Goal: Transaction & Acquisition: Book appointment/travel/reservation

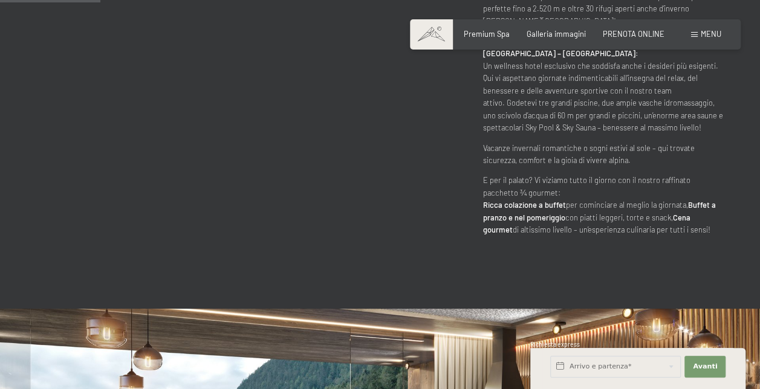
scroll to position [564, 0]
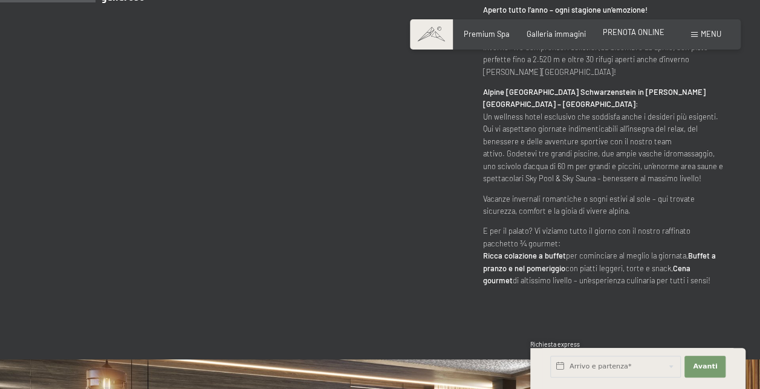
click at [653, 39] on div "Premium Spa Galleria immagini PRENOTA ONLINE" at bounding box center [555, 34] width 252 height 11
click at [654, 27] on div "PRENOTA ONLINE" at bounding box center [634, 32] width 62 height 11
click at [642, 34] on span "PRENOTA ONLINE" at bounding box center [634, 32] width 62 height 10
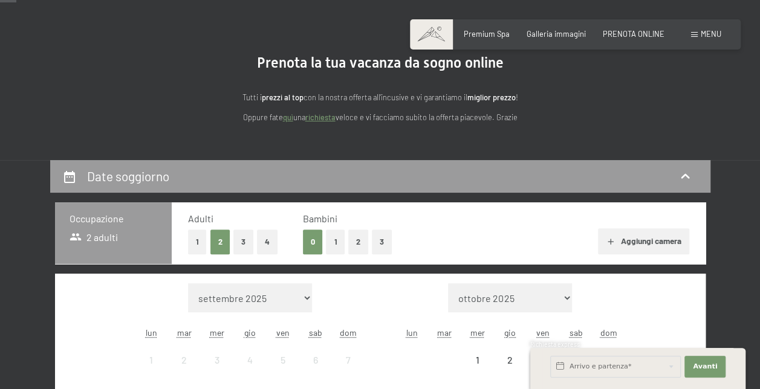
scroll to position [91, 0]
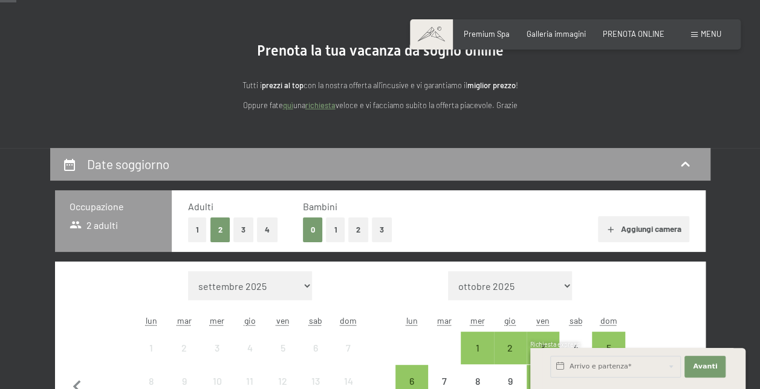
click at [361, 231] on button "2" at bounding box center [358, 230] width 20 height 25
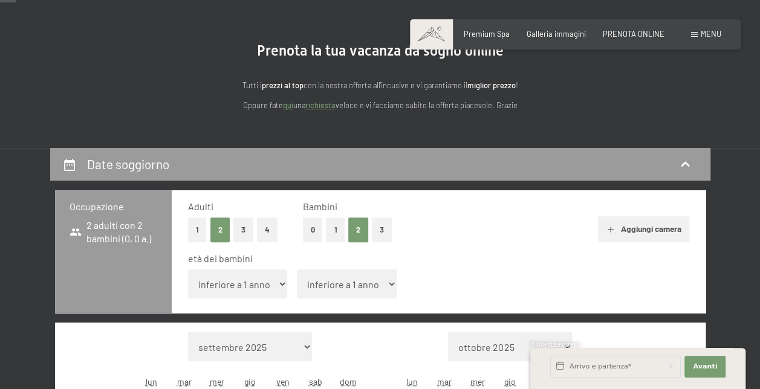
click at [339, 285] on select "inferiore a 1 anno 1 anno 2 anni 3 anni 4 anni 5 anni 6 anni 7 anni 8 anni 9 an…" at bounding box center [347, 284] width 100 height 29
select select "12"
click at [297, 270] on select "inferiore a 1 anno 1 anno 2 anni 3 anni 4 anni 5 anni 6 anni 7 anni 8 anni 9 an…" at bounding box center [347, 284] width 100 height 29
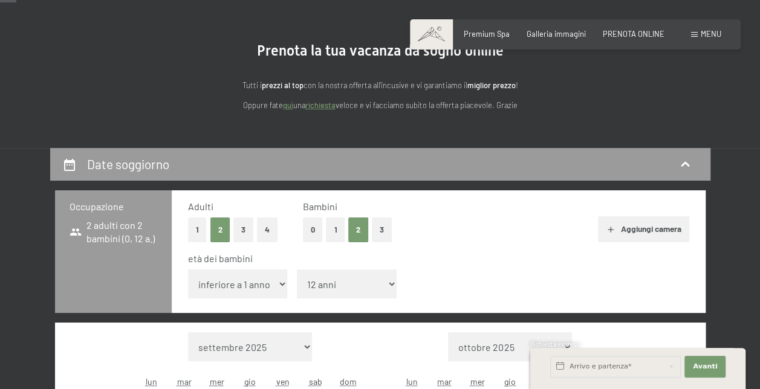
click at [247, 283] on select "inferiore a 1 anno 1 anno 2 anni 3 anni 4 anni 5 anni 6 anni 7 anni 8 anni 9 an…" at bounding box center [238, 284] width 100 height 29
select select "11"
click at [188, 270] on select "inferiore a 1 anno 1 anno 2 anni 3 anni 4 anni 5 anni 6 anni 7 anni 8 anni 9 an…" at bounding box center [238, 284] width 100 height 29
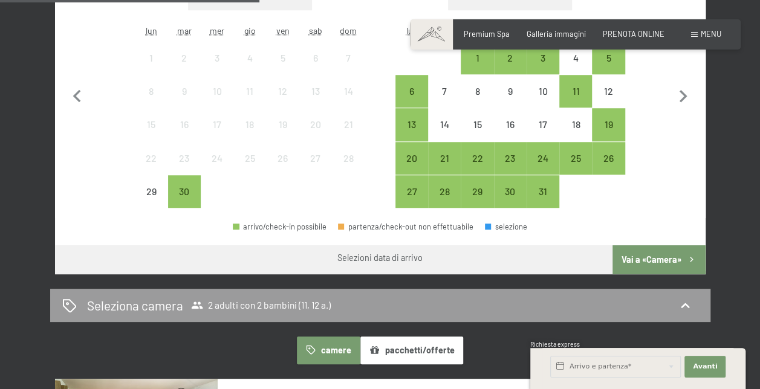
scroll to position [443, 0]
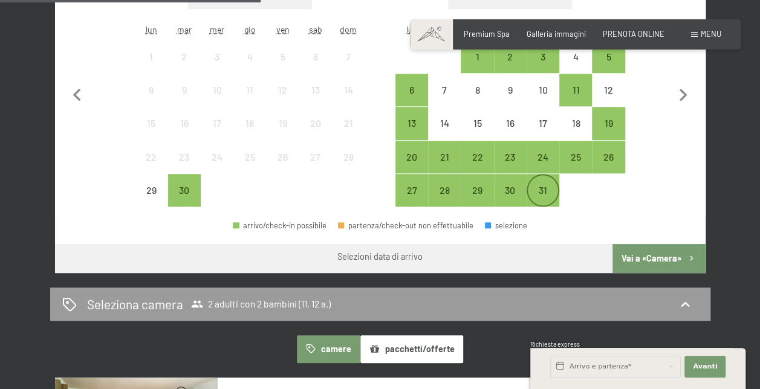
drag, startPoint x: 614, startPoint y: 253, endPoint x: 542, endPoint y: 194, distance: 93.2
click at [542, 194] on div "31" at bounding box center [543, 201] width 30 height 30
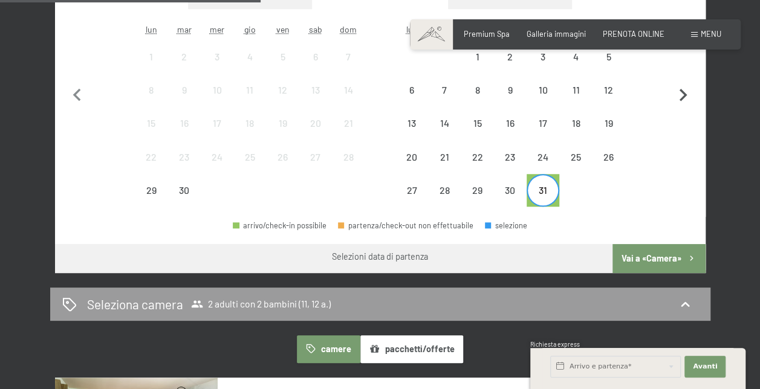
click at [679, 93] on icon "button" at bounding box center [683, 95] width 25 height 25
select select "[DATE]"
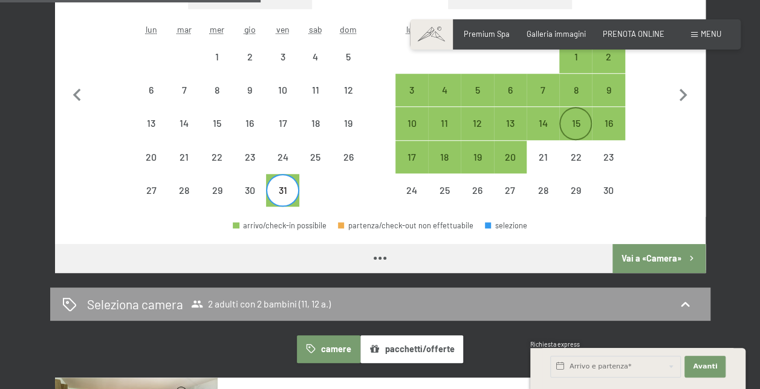
select select "[DATE]"
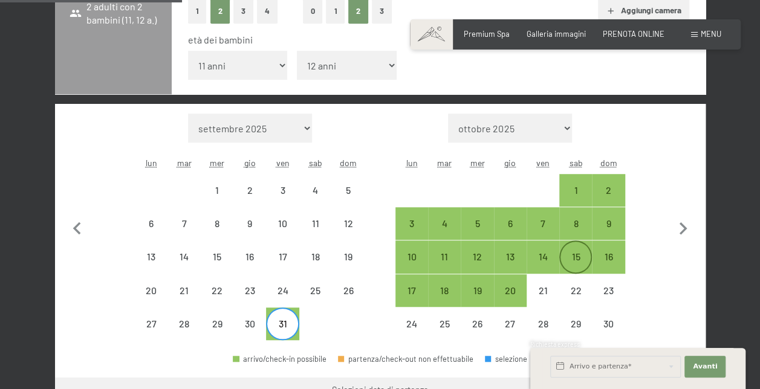
scroll to position [309, 0]
click at [531, 233] on div "7" at bounding box center [543, 235] width 30 height 30
select select "[DATE]"
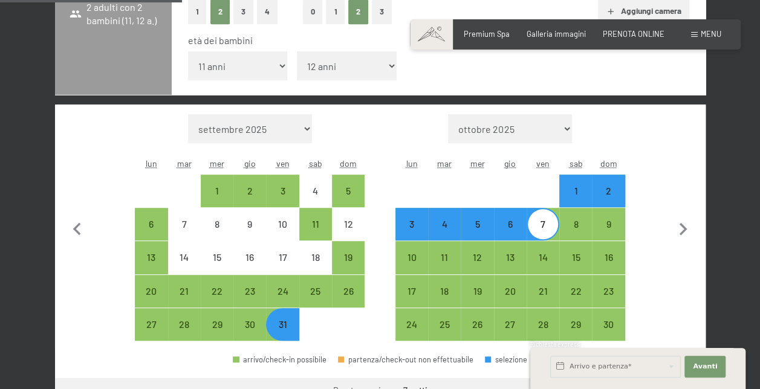
click at [547, 232] on div "7" at bounding box center [543, 235] width 30 height 30
select select "[DATE]"
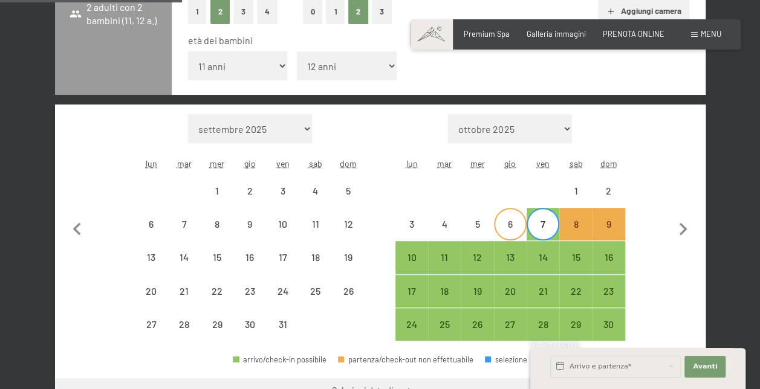
click at [509, 231] on div "6" at bounding box center [510, 235] width 30 height 30
select select "[DATE]"
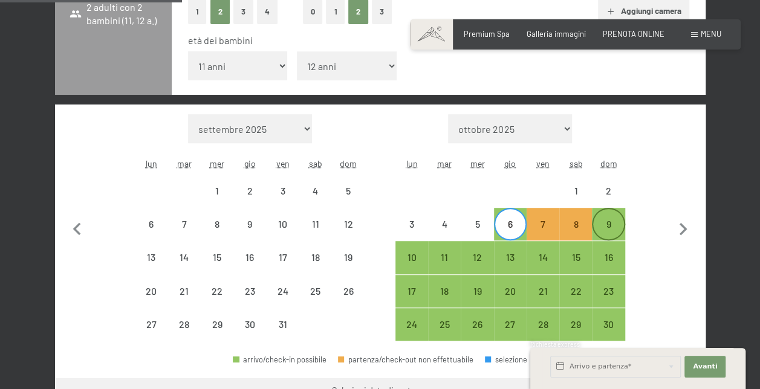
click at [613, 221] on div "9" at bounding box center [608, 235] width 30 height 30
select select "[DATE]"
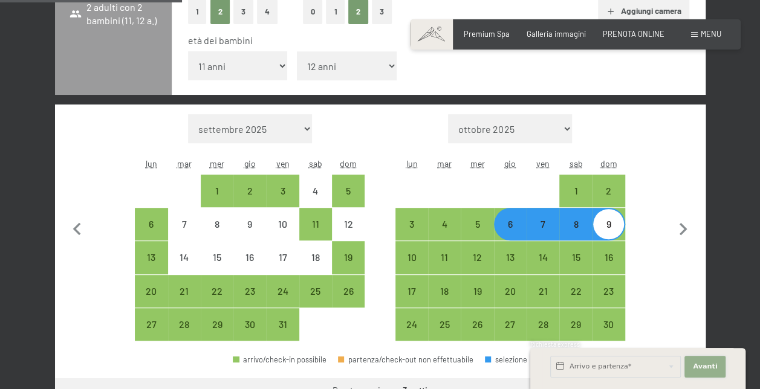
click at [705, 363] on span "Avanti" at bounding box center [705, 367] width 24 height 10
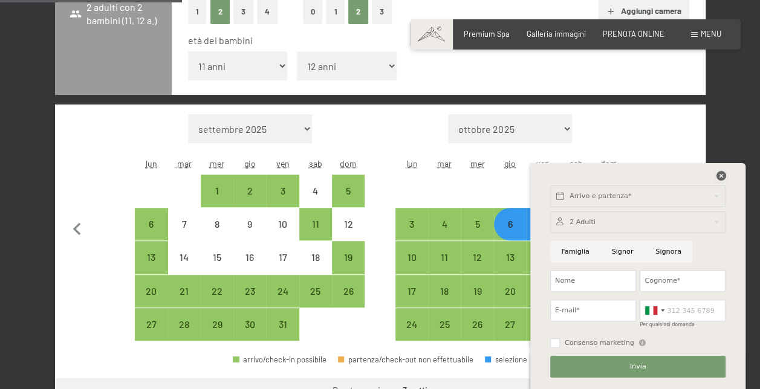
click at [716, 175] on icon at bounding box center [721, 176] width 10 height 10
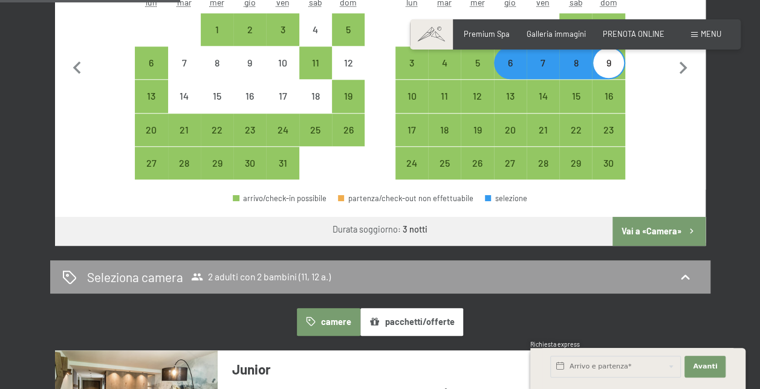
scroll to position [471, 0]
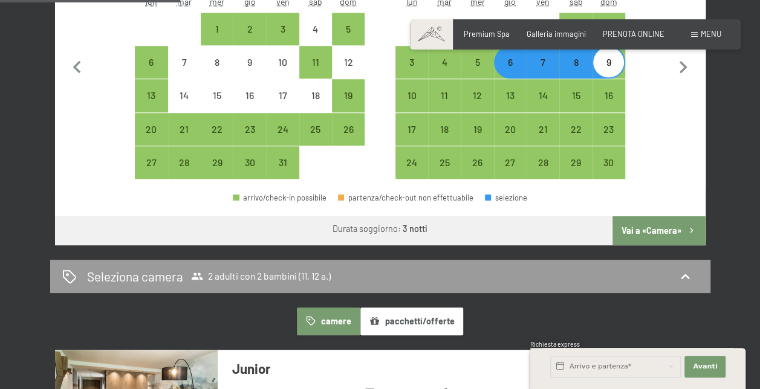
click at [659, 229] on button "Vai a «Camera»" at bounding box center [659, 231] width 93 height 29
select select "[DATE]"
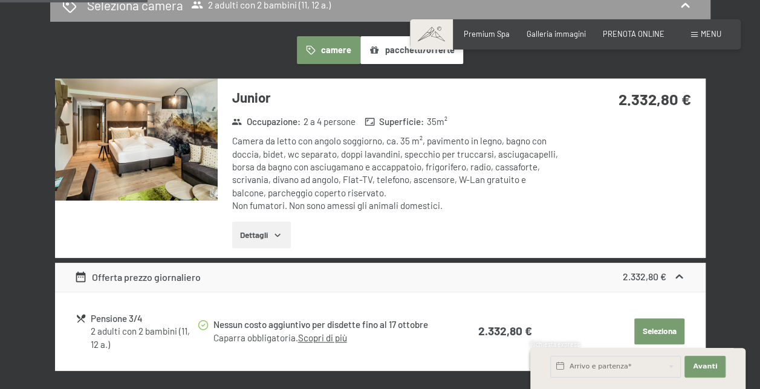
scroll to position [296, 0]
